Goal: Check status: Check status

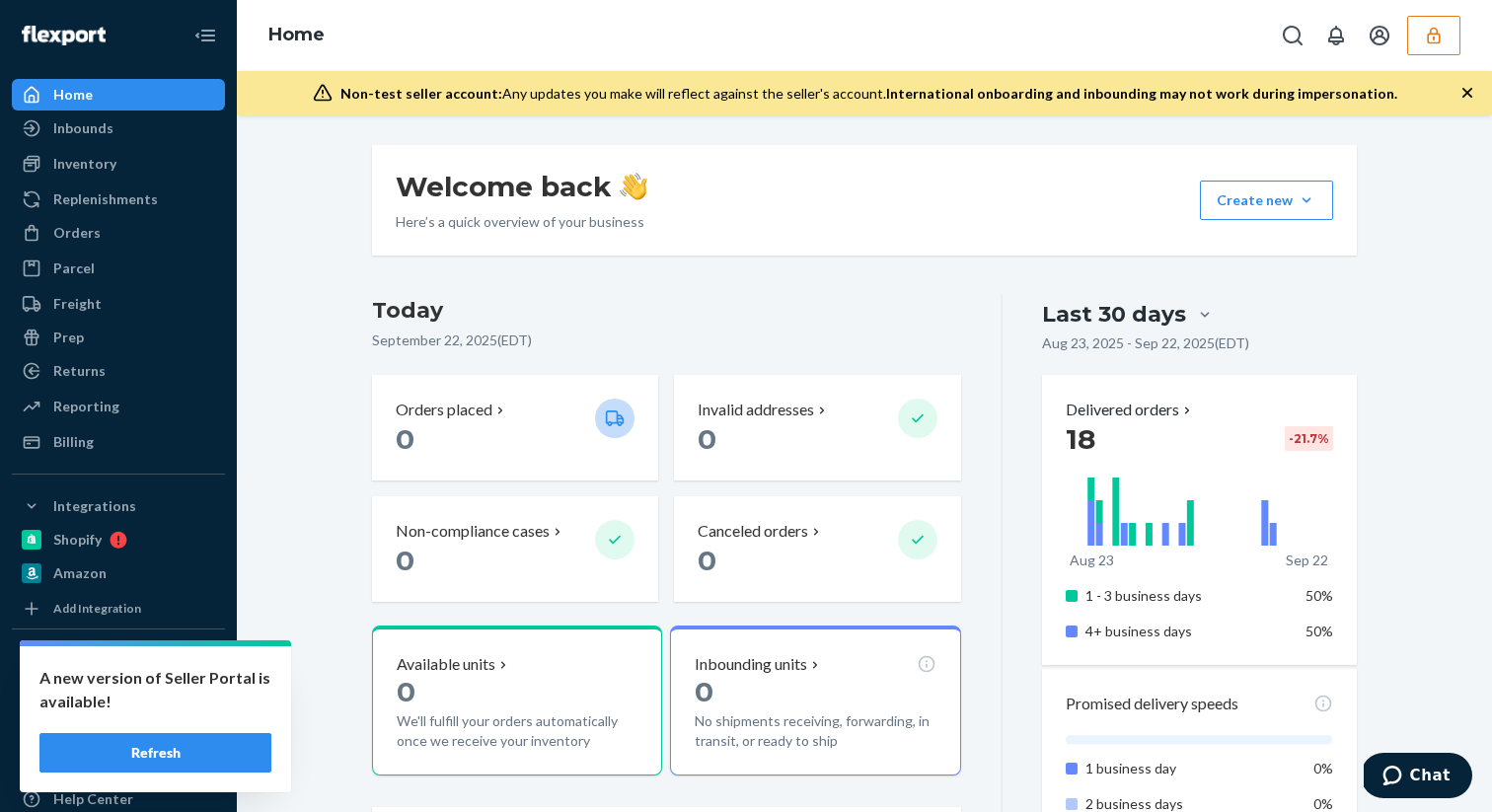
click at [163, 745] on button "Refresh" at bounding box center [155, 752] width 232 height 40
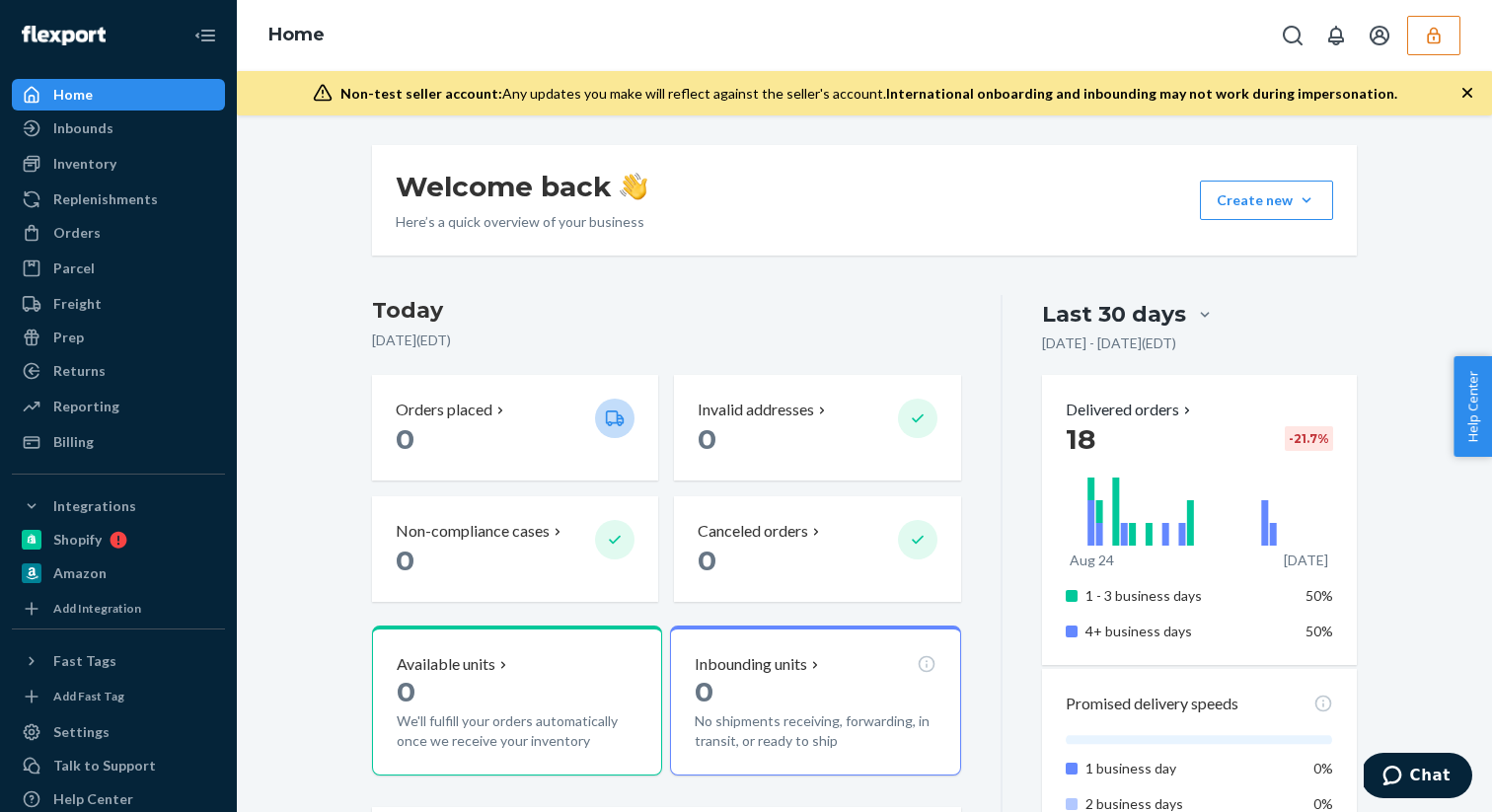
click at [1437, 38] on icon "button" at bounding box center [1433, 36] width 20 height 20
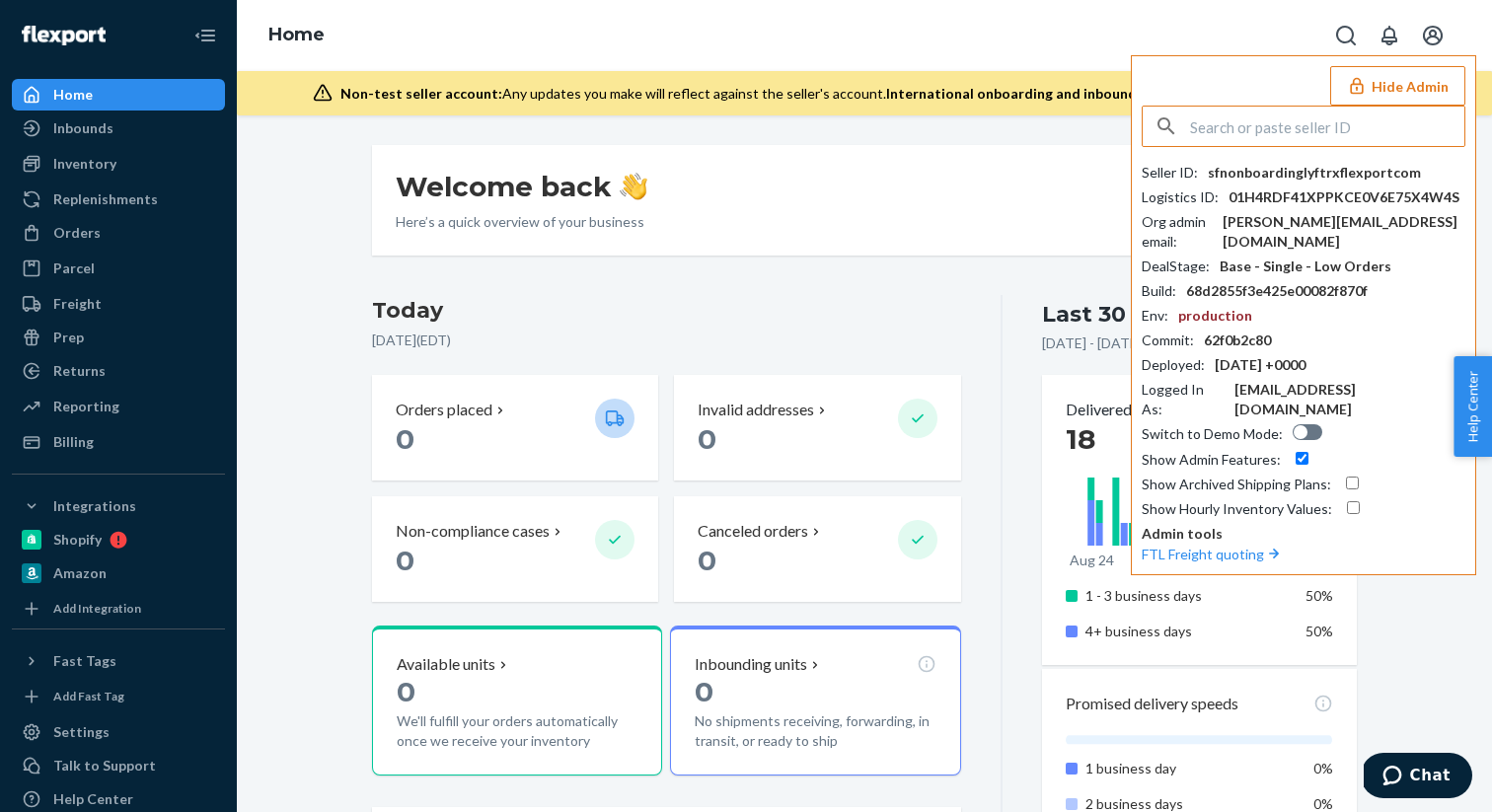
click at [1257, 130] on input "text" at bounding box center [1327, 127] width 274 height 40
paste input "kfrodcraftsgmailcom"
type input "kfrodcraftsgmailcom"
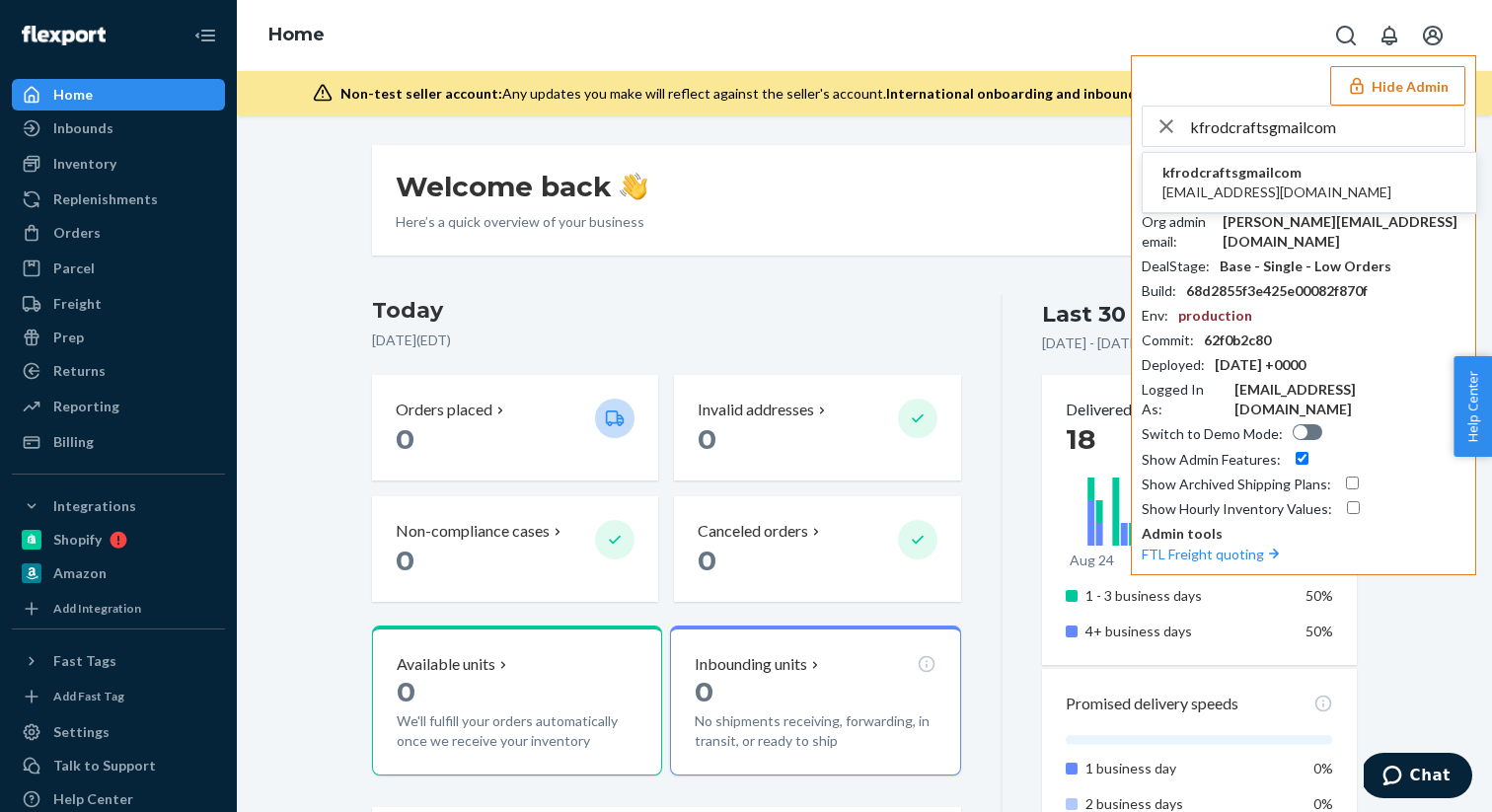
click at [1280, 197] on span "kfrodcrafts@gmail.com" at bounding box center [1277, 192] width 229 height 20
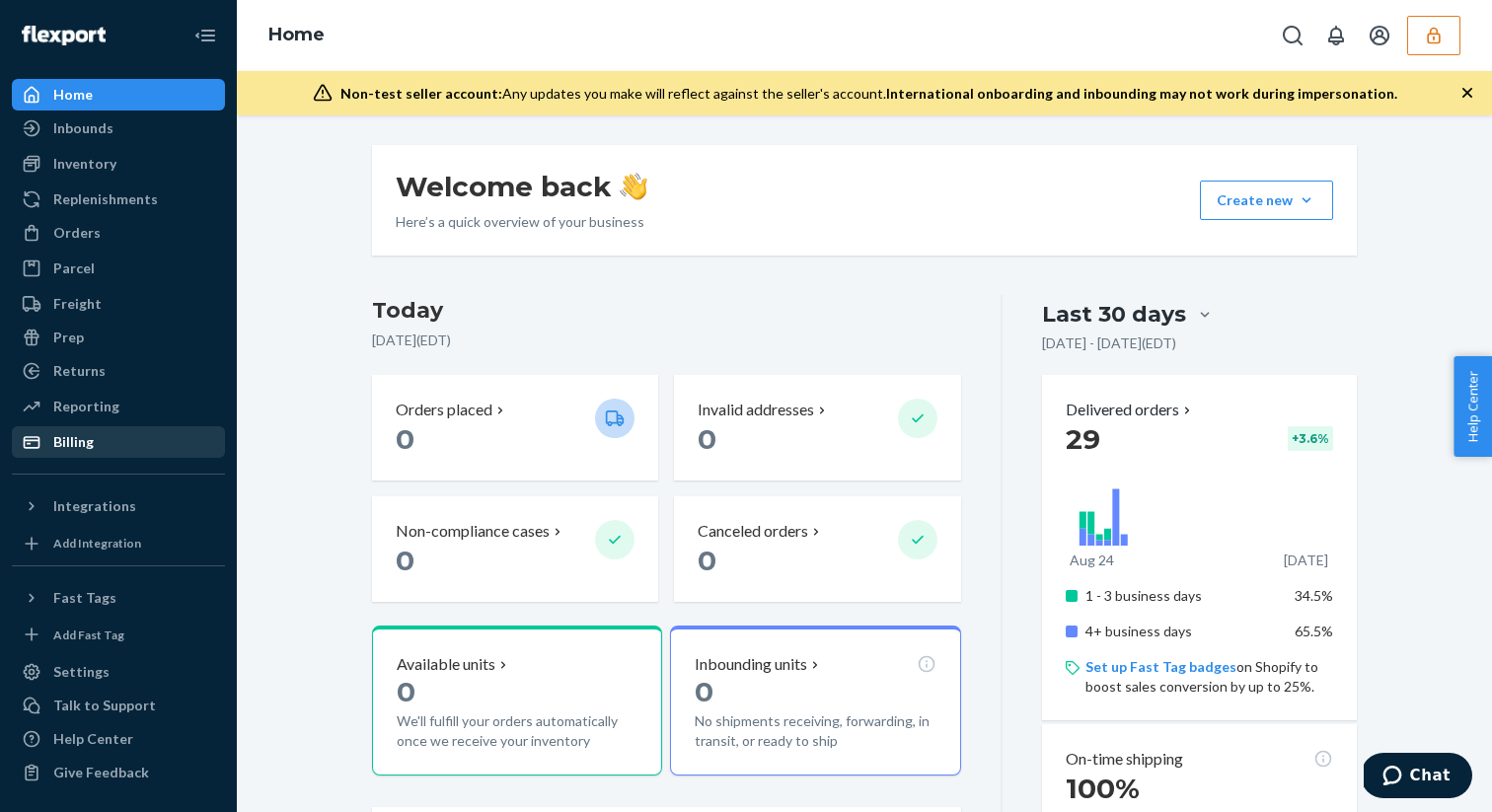
click at [83, 445] on div "Billing" at bounding box center [73, 442] width 41 height 20
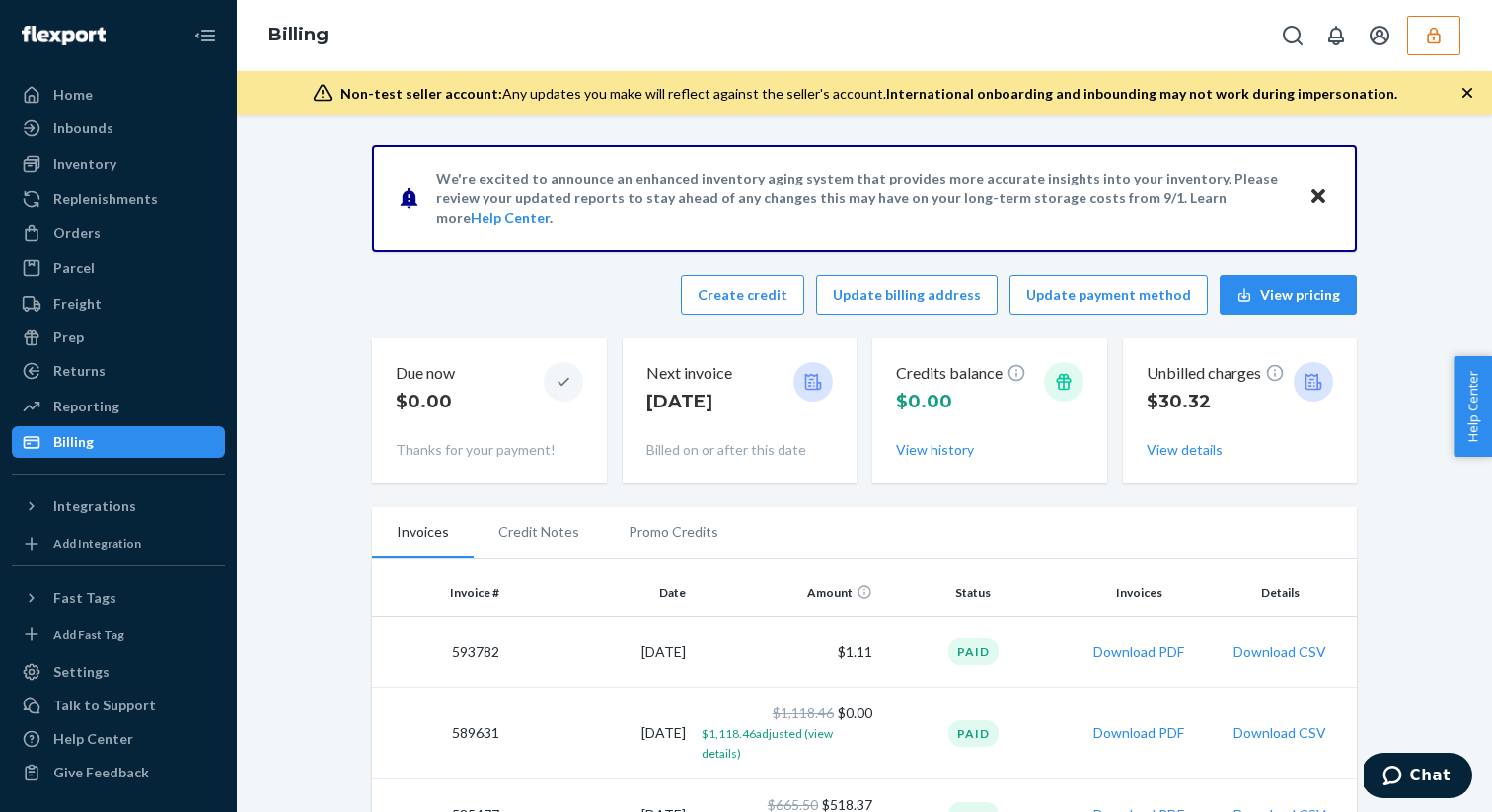
click at [525, 719] on td "8/28/2025" at bounding box center [600, 733] width 186 height 92
click at [1147, 726] on button "Download PDF" at bounding box center [1138, 733] width 91 height 20
click at [1431, 40] on icon "button" at bounding box center [1433, 36] width 20 height 20
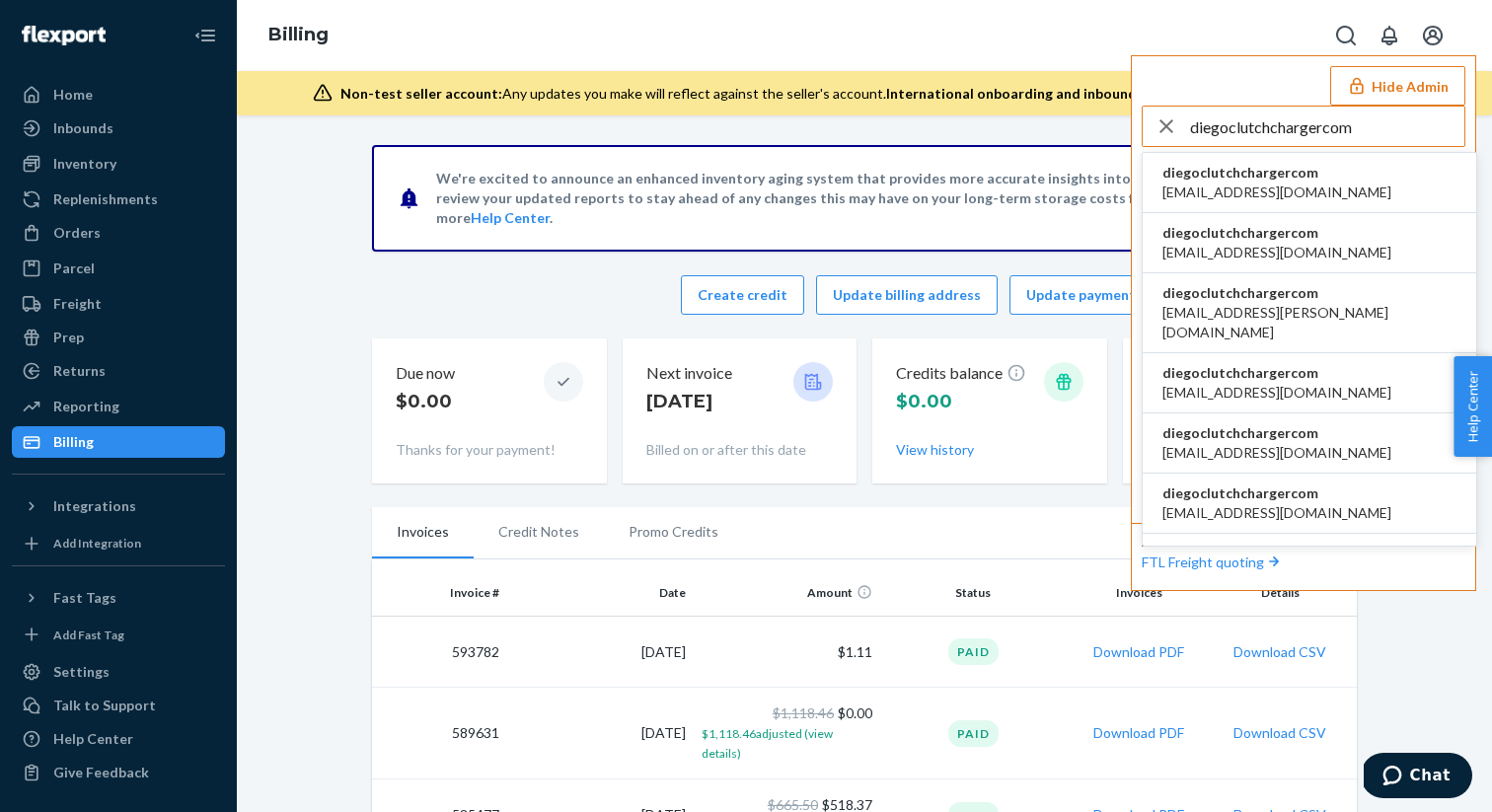
type input "diegoclutchchargercom"
click at [1221, 171] on span "diegoclutchchargercom" at bounding box center [1277, 172] width 229 height 20
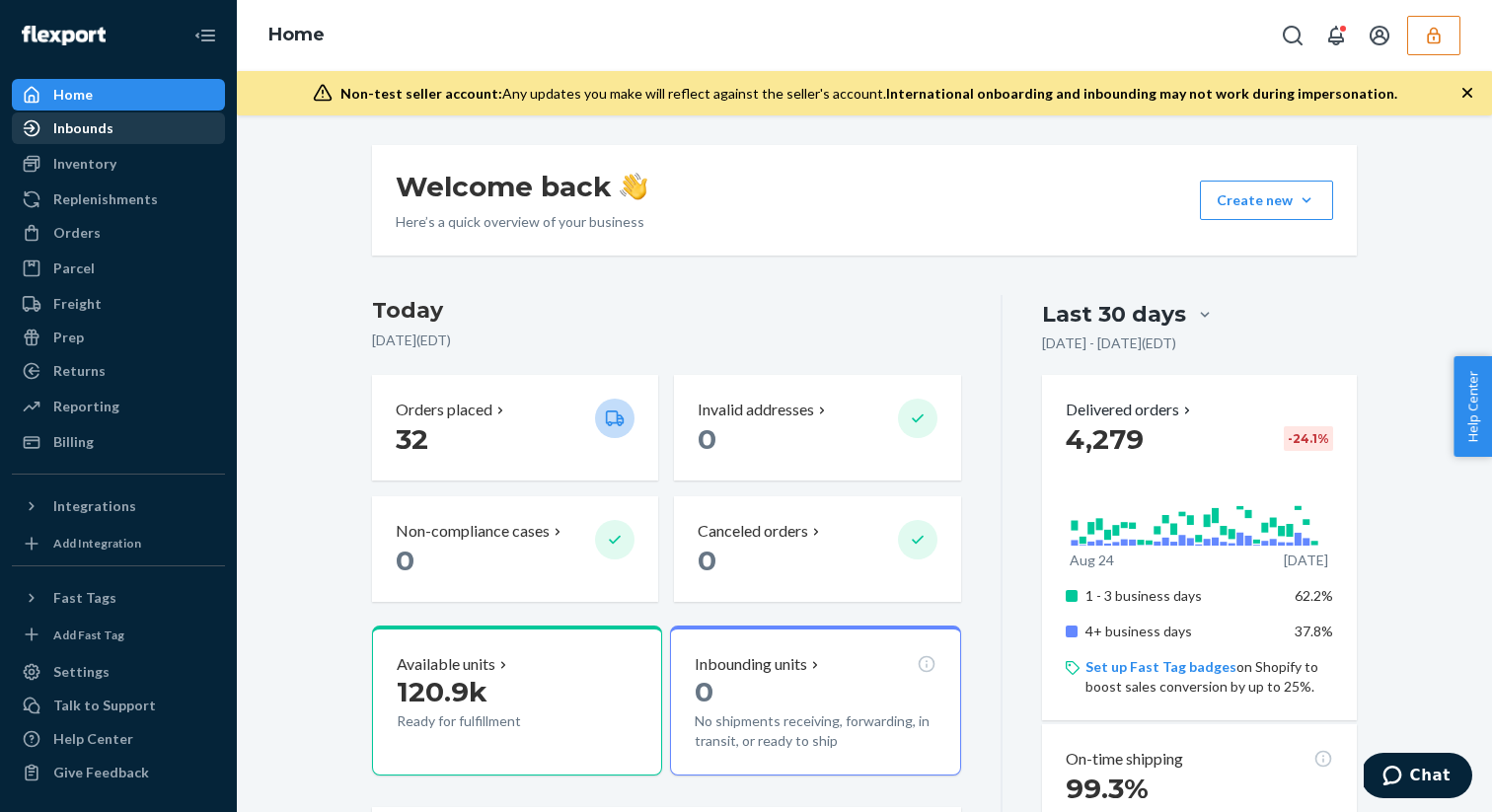
click at [76, 132] on div "Inbounds" at bounding box center [83, 129] width 60 height 20
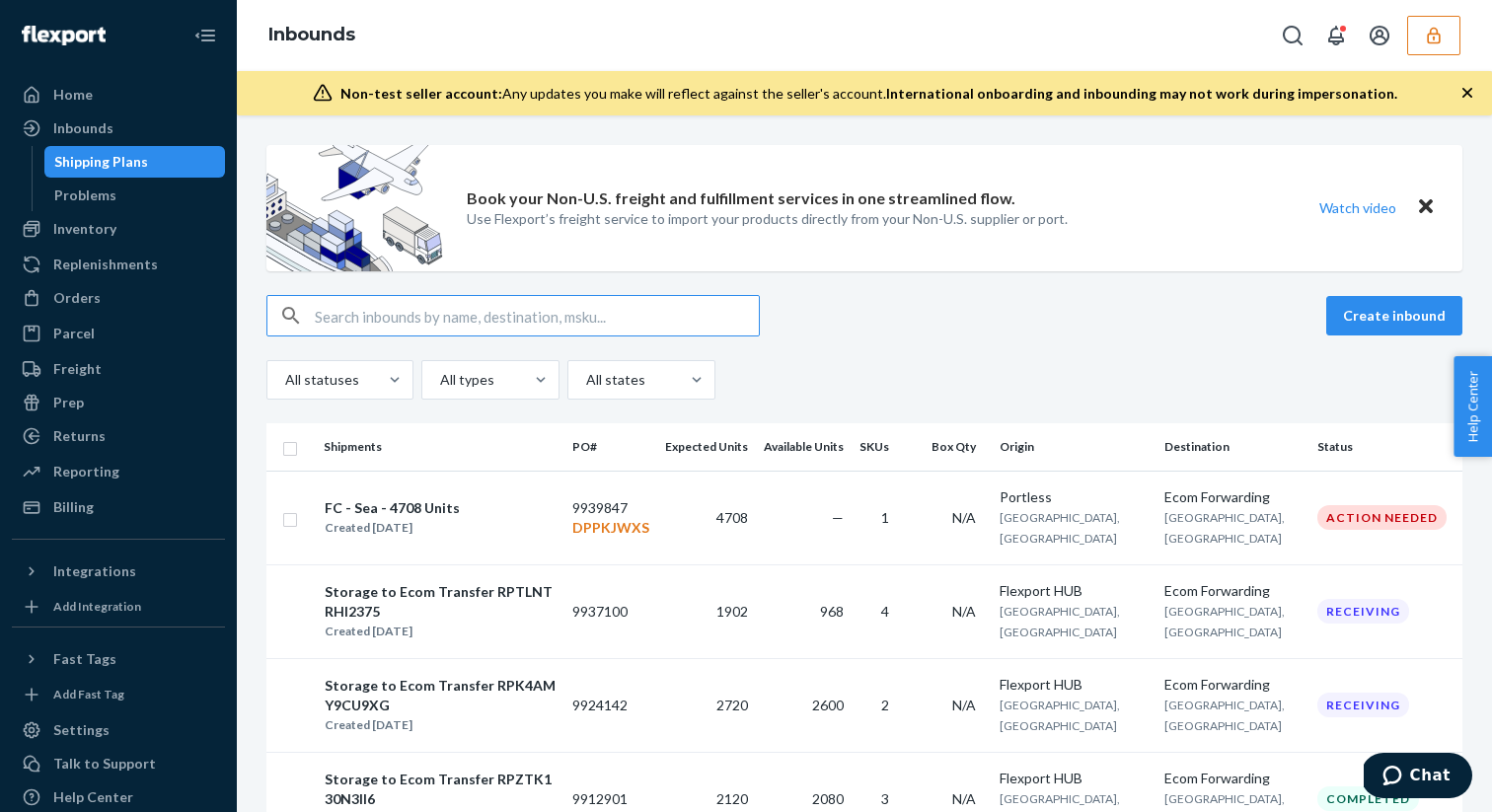
type input "9924142"
click at [1424, 45] on icon "button" at bounding box center [1433, 36] width 20 height 20
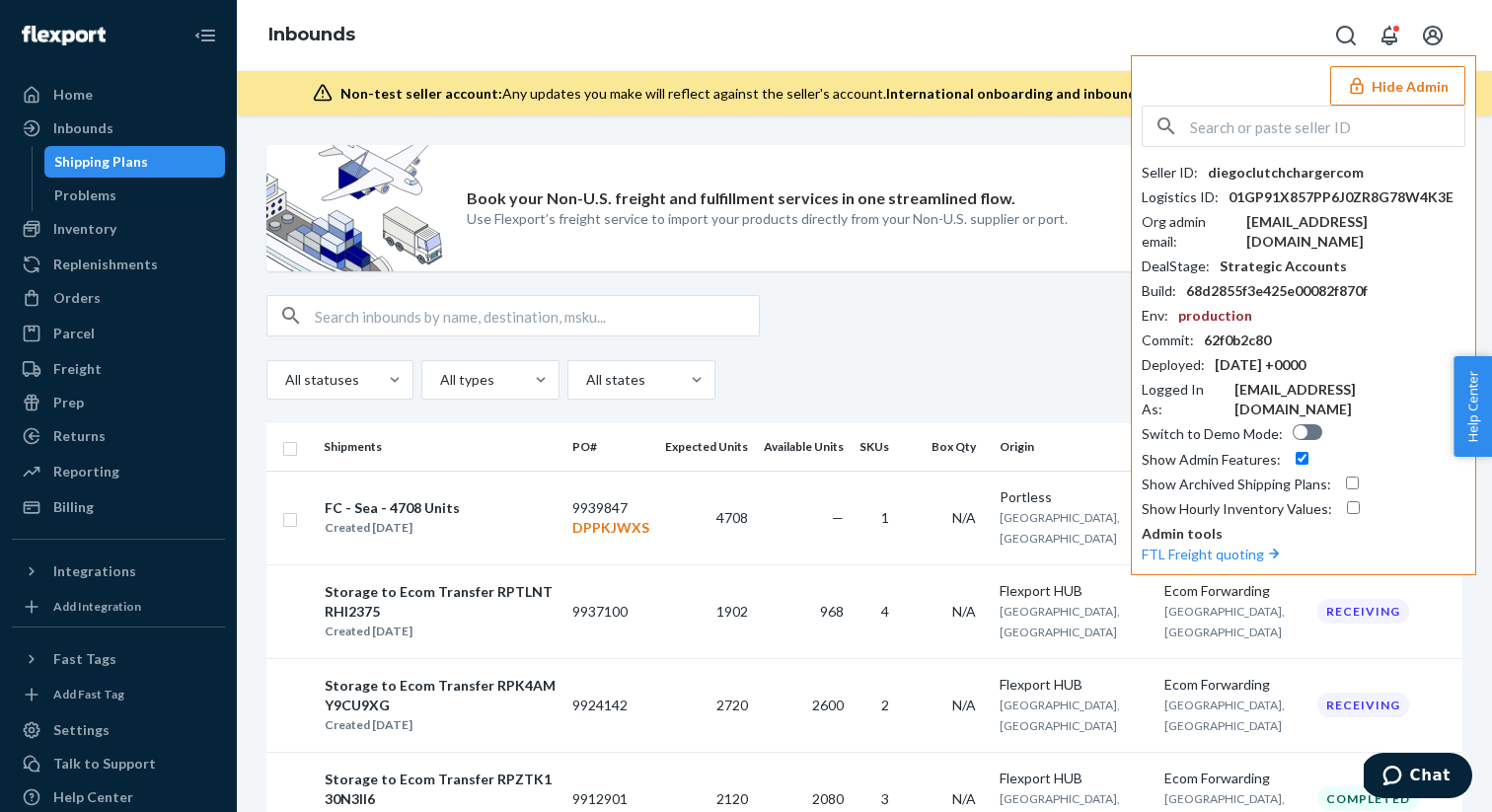
click at [1424, 45] on icon "Open account menu" at bounding box center [1432, 36] width 24 height 24
click at [1295, 47] on div "Inbounds Hide Admin Seller ID : diegoclutchchargercom Logistics ID : 01GP91X857…" at bounding box center [864, 35] width 1255 height 71
click at [1110, 30] on div "Inbounds Hide Admin Seller ID : diegoclutchchargercom Logistics ID : 01GP91X857…" at bounding box center [864, 35] width 1255 height 71
click at [823, 265] on div "Book your Non-U.S. freight and fulfillment services in one streamlined flow. Us…" at bounding box center [766, 208] width 601 height 127
click at [325, 322] on input "text" at bounding box center [536, 316] width 444 height 40
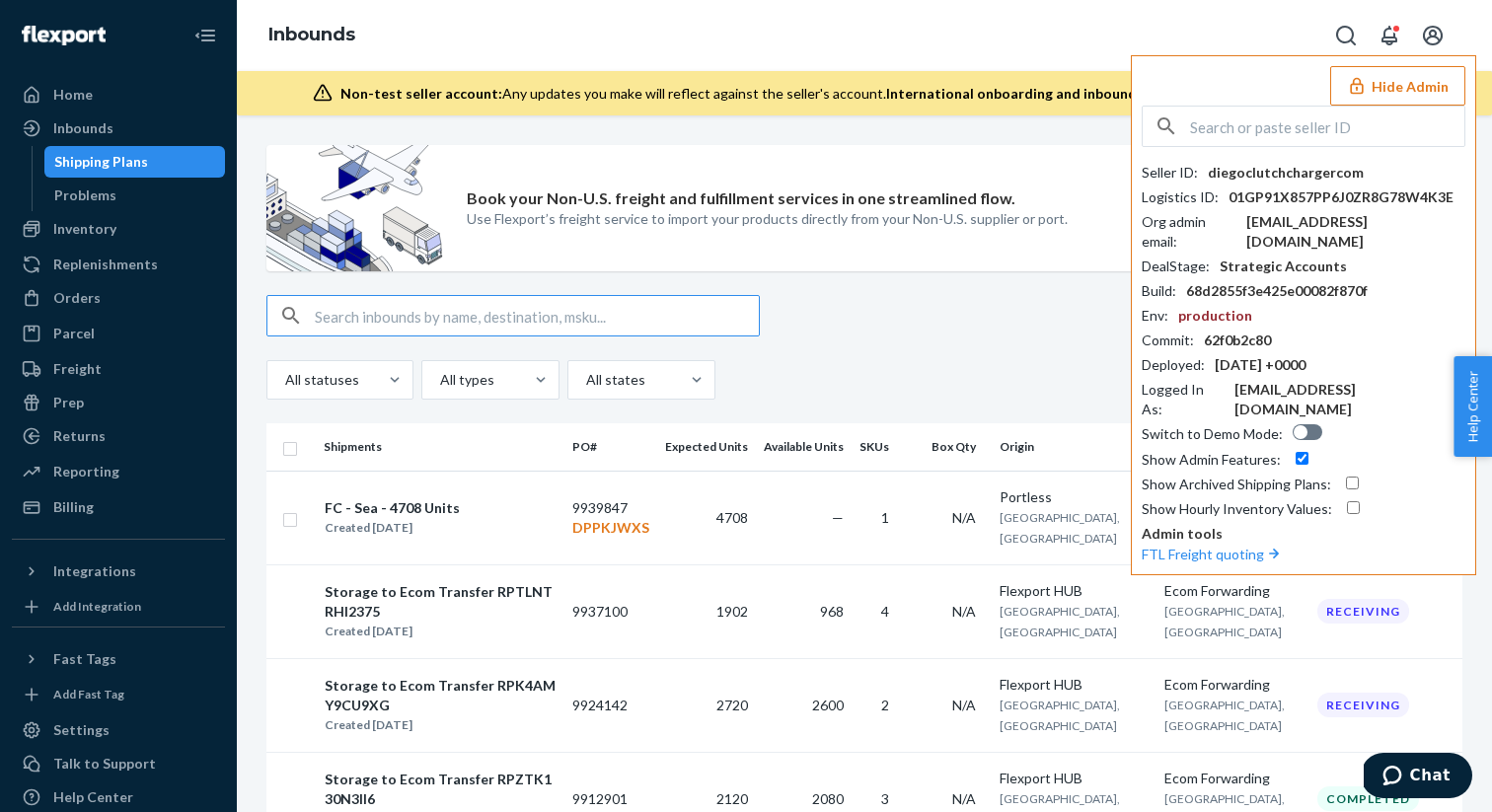
paste input "9924142"
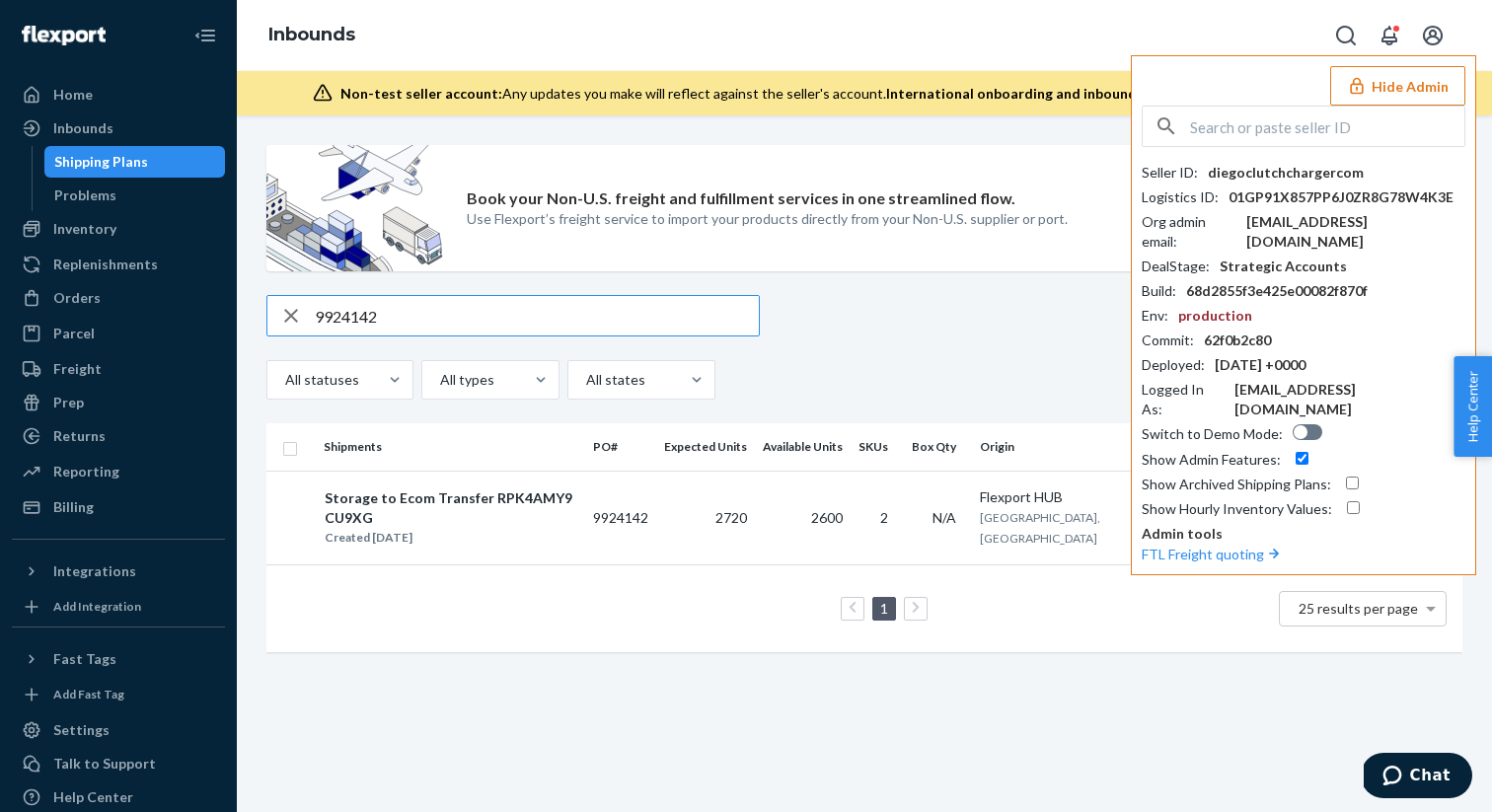
type input "9924142"
click at [1397, 78] on button "Hide Admin" at bounding box center [1397, 86] width 136 height 40
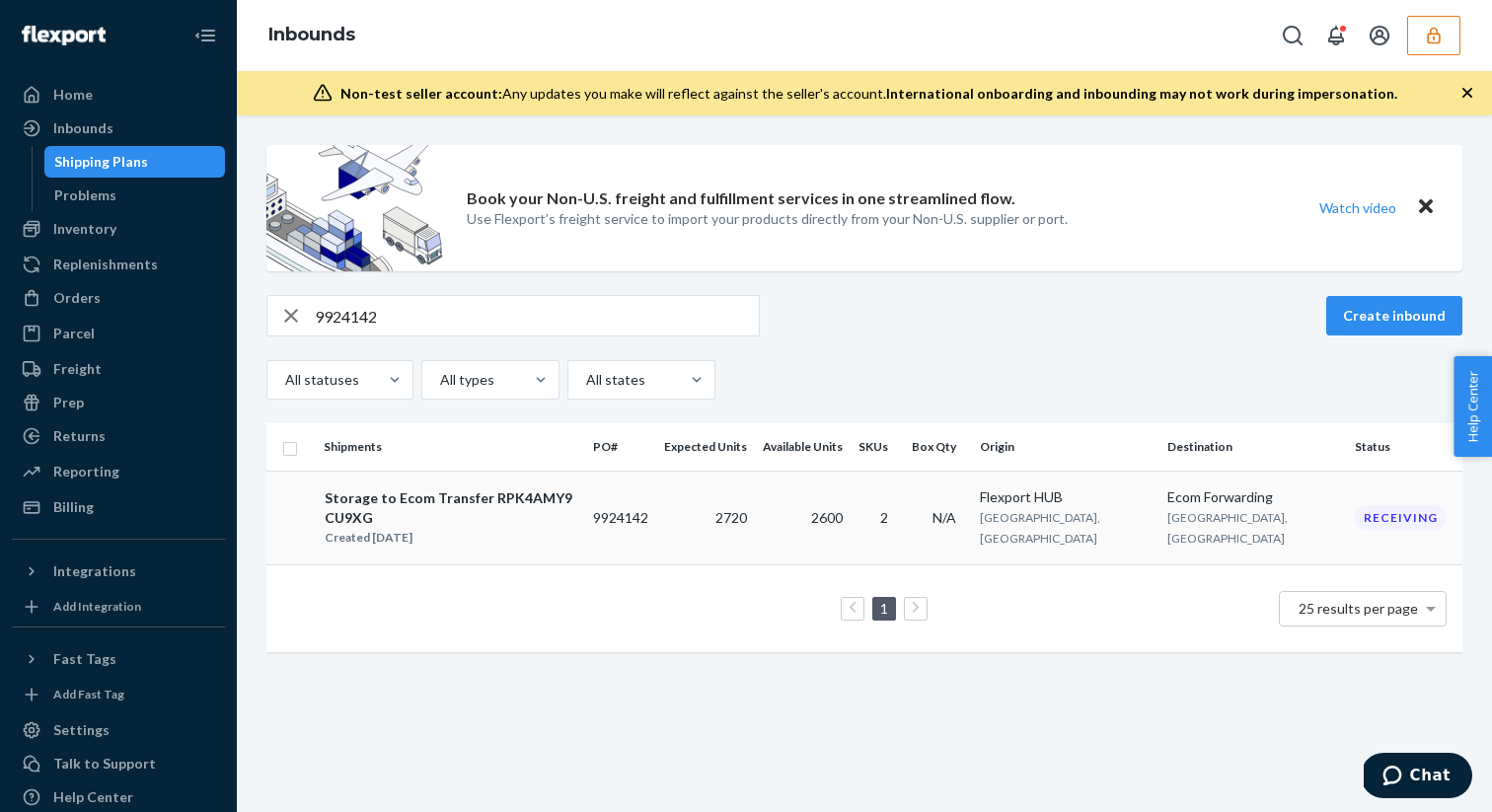
click at [544, 528] on div "Created [DATE]" at bounding box center [450, 538] width 251 height 20
